Goal: Task Accomplishment & Management: Manage account settings

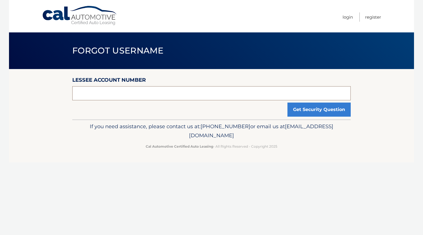
click at [184, 90] on input "text" at bounding box center [211, 93] width 279 height 14
click at [310, 111] on button "Get Security Question" at bounding box center [319, 109] width 63 height 14
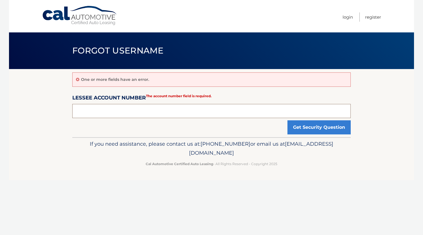
click at [205, 111] on input "text" at bounding box center [211, 111] width 279 height 14
click at [87, 18] on link "Cal Automotive" at bounding box center [80, 16] width 76 height 20
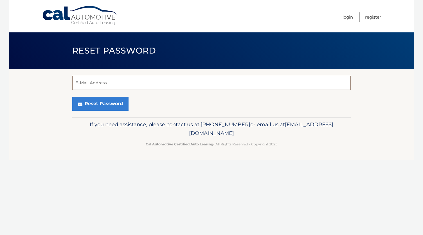
click at [125, 77] on input "E-Mail Address" at bounding box center [211, 83] width 279 height 14
type input "tmcfadde@wiley.com"
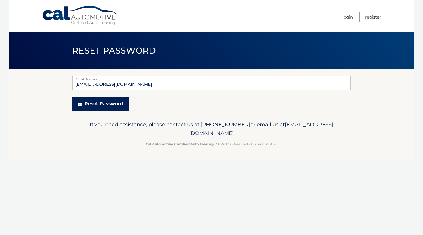
click at [107, 107] on button "Reset Password" at bounding box center [100, 104] width 56 height 14
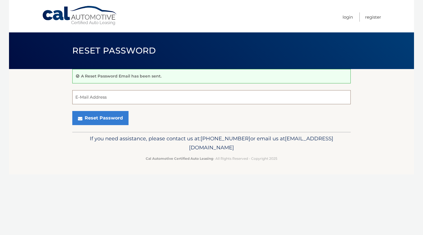
click at [103, 99] on input "E-Mail Address" at bounding box center [211, 97] width 279 height 14
type input "[EMAIL_ADDRESS][DOMAIN_NAME]"
